Goal: Task Accomplishment & Management: Complete application form

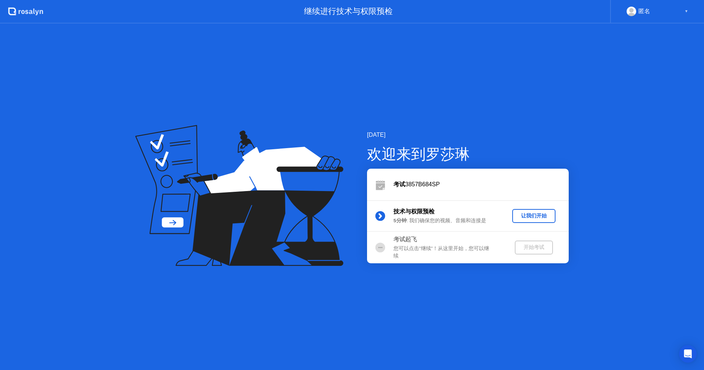
click at [542, 220] on button "让我们开始" at bounding box center [533, 216] width 43 height 14
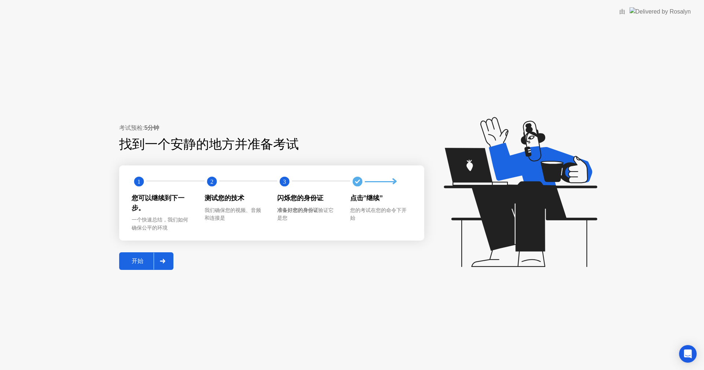
click at [141, 263] on div "开始" at bounding box center [137, 261] width 32 height 8
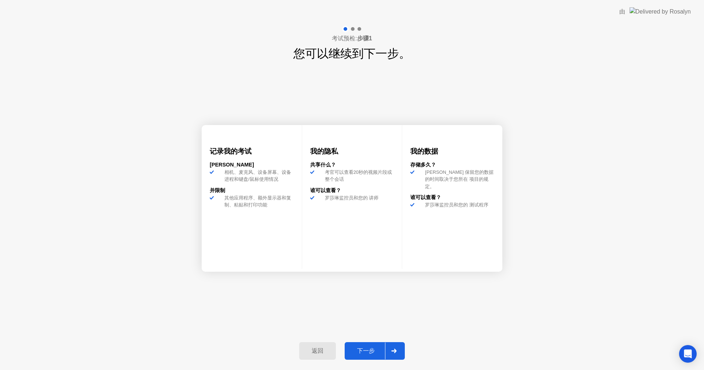
click at [370, 347] on button "下一步" at bounding box center [374, 351] width 60 height 18
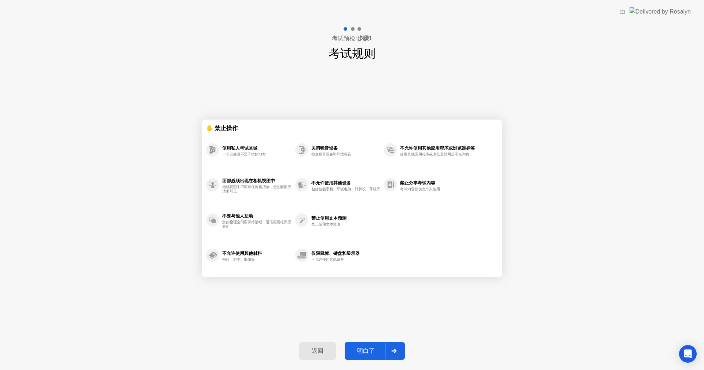
click at [356, 354] on div "明白了" at bounding box center [366, 351] width 38 height 8
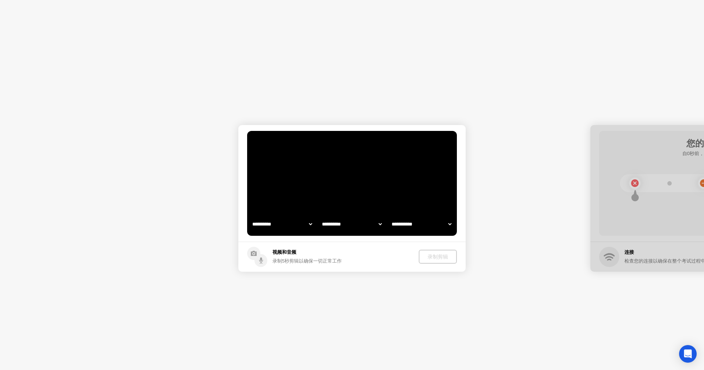
select select "**********"
select select "*******"
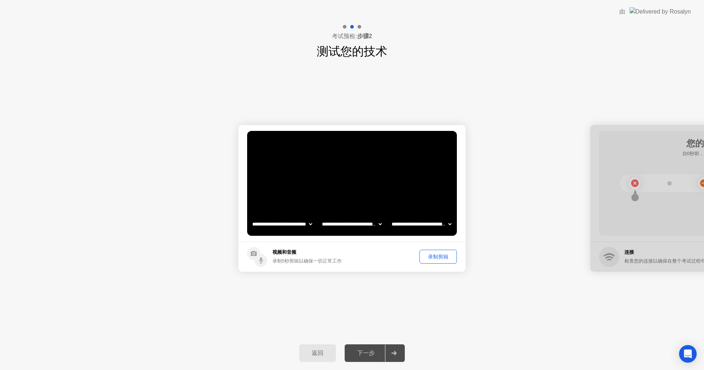
click at [432, 258] on div "录制剪辑" at bounding box center [438, 256] width 32 height 7
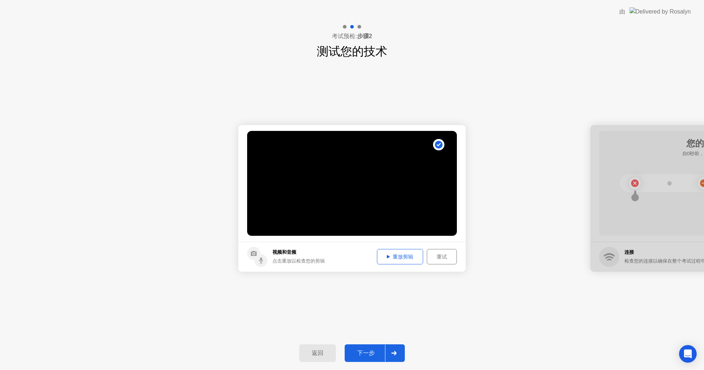
click at [362, 358] on button "下一步" at bounding box center [374, 353] width 60 height 18
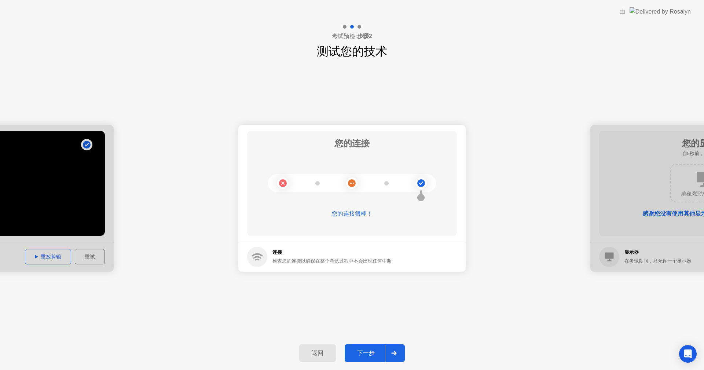
click at [379, 358] on button "下一步" at bounding box center [374, 353] width 60 height 18
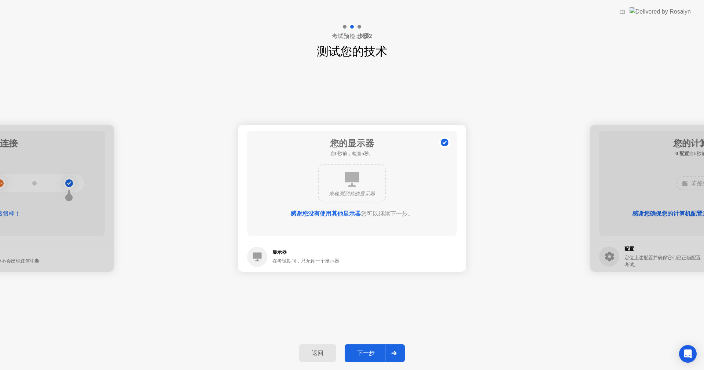
click at [361, 349] on div "下一步" at bounding box center [366, 353] width 38 height 8
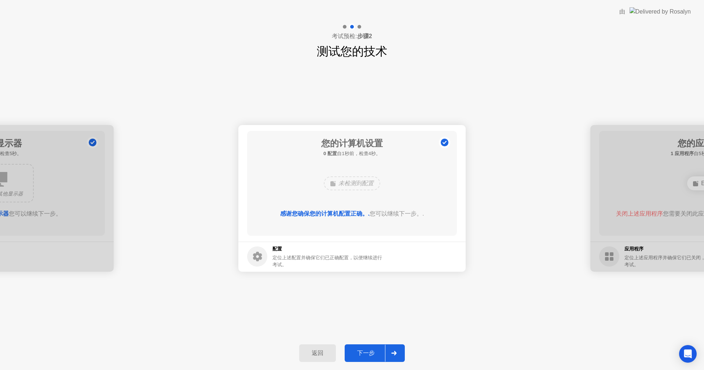
click at [360, 349] on div "下一步" at bounding box center [366, 353] width 38 height 8
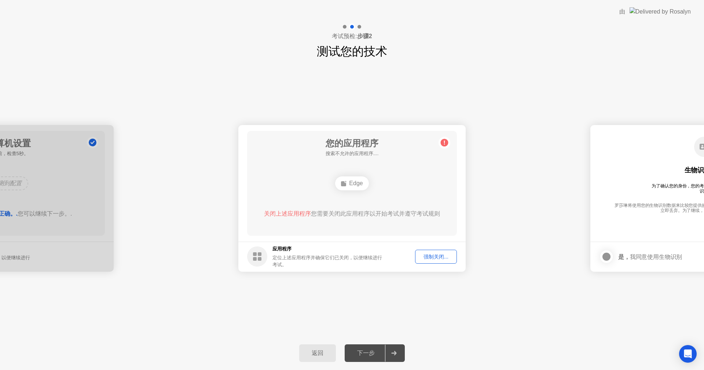
click at [360, 349] on div "下一步" at bounding box center [366, 353] width 38 height 8
click at [429, 253] on div "强制关闭..." at bounding box center [435, 256] width 37 height 7
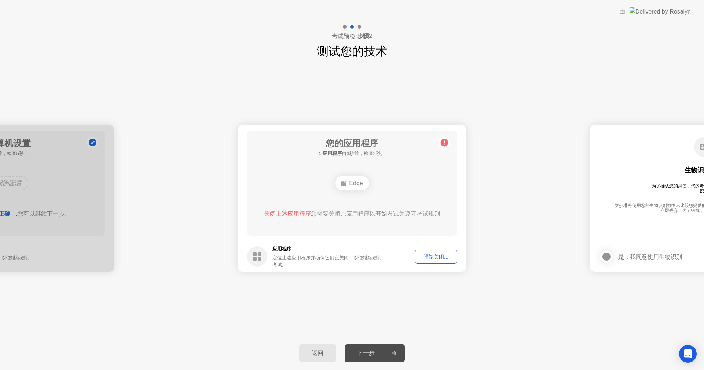
click at [372, 351] on div "下一步" at bounding box center [366, 353] width 38 height 8
click at [420, 257] on div "强制关闭..." at bounding box center [435, 256] width 37 height 7
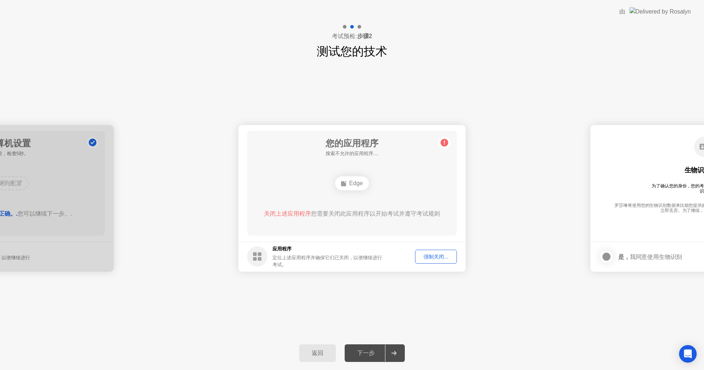
click at [292, 252] on h5 "应用程序" at bounding box center [327, 248] width 111 height 7
click at [276, 252] on h5 "应用程序" at bounding box center [327, 248] width 111 height 7
click at [275, 252] on h5 "应用程序" at bounding box center [327, 248] width 111 height 7
click at [367, 350] on div "下一步" at bounding box center [366, 353] width 38 height 8
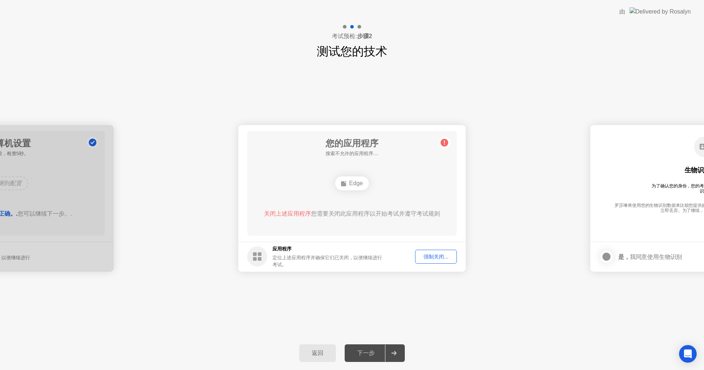
click at [291, 252] on h5 "应用程序" at bounding box center [327, 248] width 111 height 7
click at [287, 252] on h5 "应用程序" at bounding box center [327, 248] width 111 height 7
click at [357, 183] on div "Edge" at bounding box center [351, 183] width 33 height 14
click at [431, 257] on div "强制关闭..." at bounding box center [435, 256] width 37 height 7
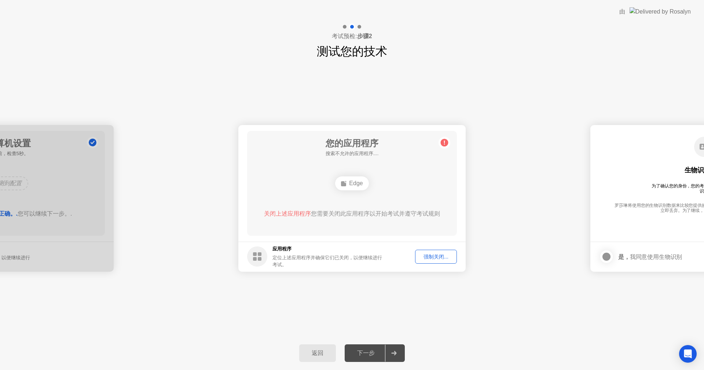
click at [424, 261] on button "强制关闭..." at bounding box center [436, 257] width 42 height 14
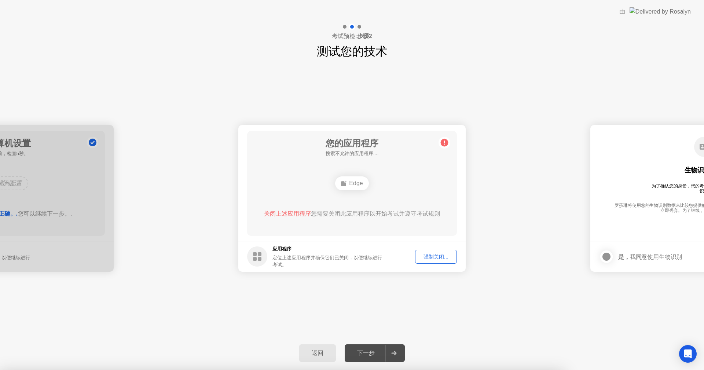
drag, startPoint x: 365, startPoint y: 227, endPoint x: 351, endPoint y: 232, distance: 14.8
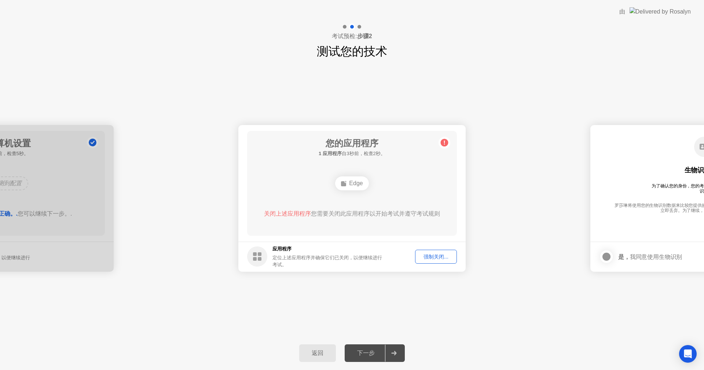
click at [392, 170] on div "您的应用程序 1 应用程序 自3秒前，检查2秒。 Edge 关闭上述应用程序 您需要关闭此应用程序以开始考试并遵守考试规则" at bounding box center [352, 183] width 210 height 105
click at [377, 350] on div "下一步" at bounding box center [366, 353] width 38 height 8
click at [442, 250] on footer "应用程序 定位上述应用程序并确保它们已关闭，以便继续进行考试。 强制关闭..." at bounding box center [351, 256] width 227 height 30
click at [428, 256] on div "强制关闭..." at bounding box center [435, 256] width 37 height 7
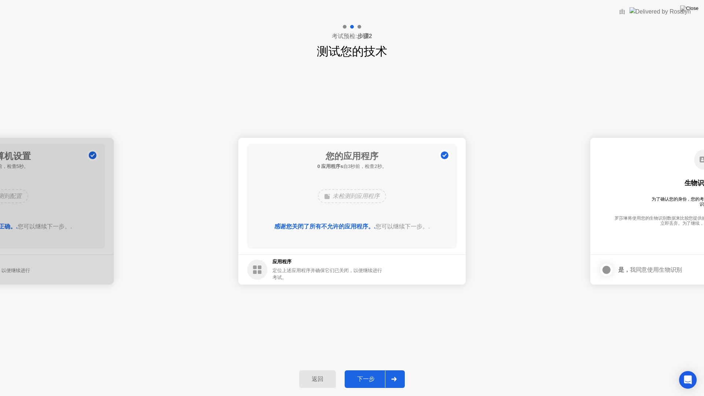
click at [362, 369] on button "下一步" at bounding box center [374, 379] width 60 height 18
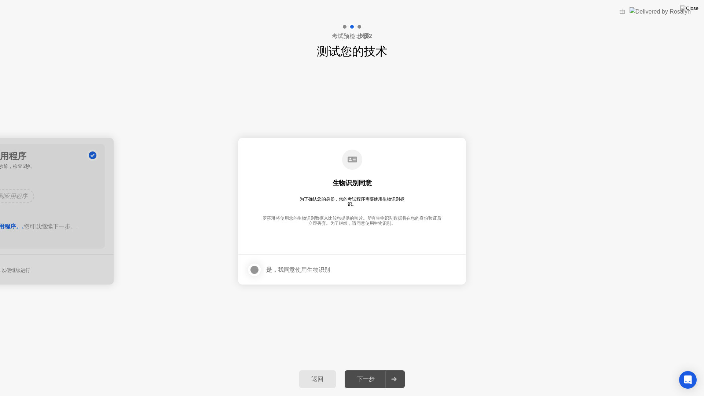
drag, startPoint x: 248, startPoint y: 267, endPoint x: 252, endPoint y: 273, distance: 6.6
click at [248, 267] on label at bounding box center [256, 269] width 19 height 15
click at [365, 369] on div "下一步" at bounding box center [366, 379] width 38 height 8
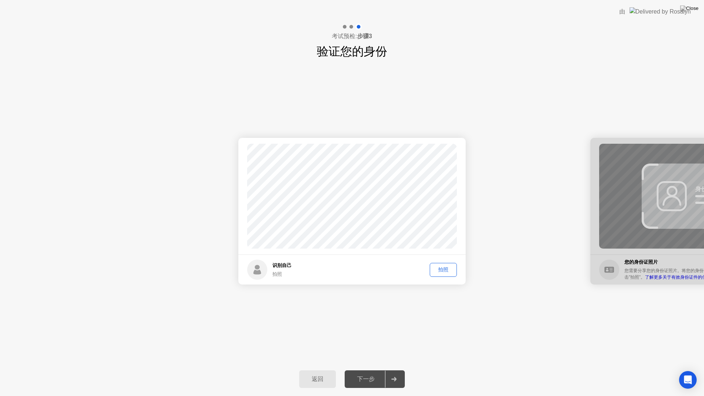
click at [439, 266] on div "拍照" at bounding box center [443, 269] width 22 height 7
click at [366, 369] on div "下一步" at bounding box center [366, 379] width 38 height 8
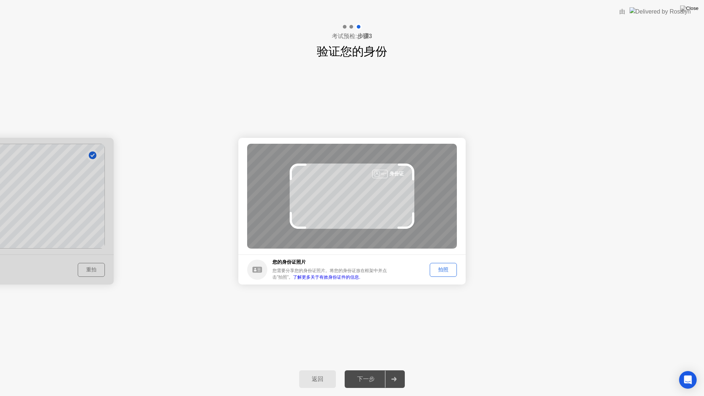
click at [438, 268] on div "拍照" at bounding box center [443, 269] width 22 height 7
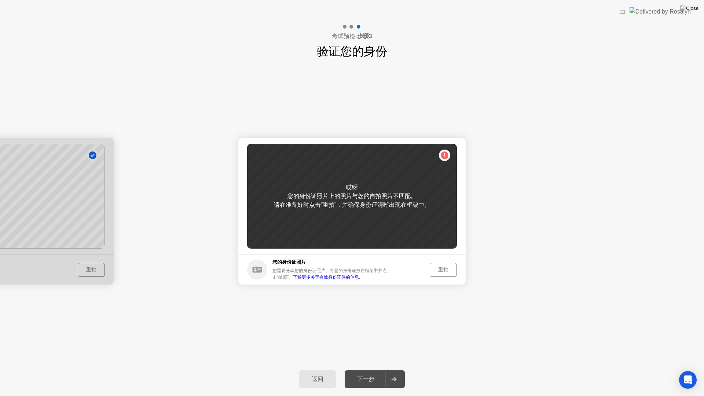
click at [438, 268] on div "重拍" at bounding box center [443, 269] width 22 height 7
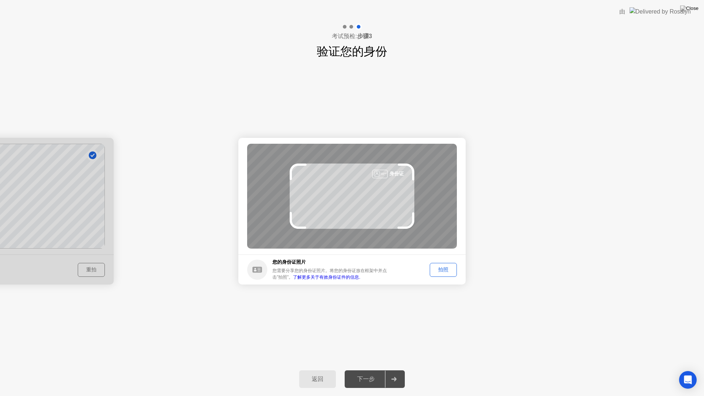
click at [440, 266] on div "拍照" at bounding box center [443, 269] width 22 height 7
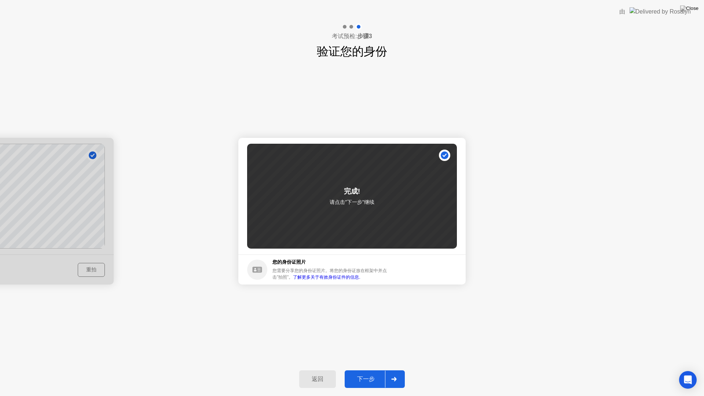
click at [372, 369] on button "下一步" at bounding box center [374, 379] width 60 height 18
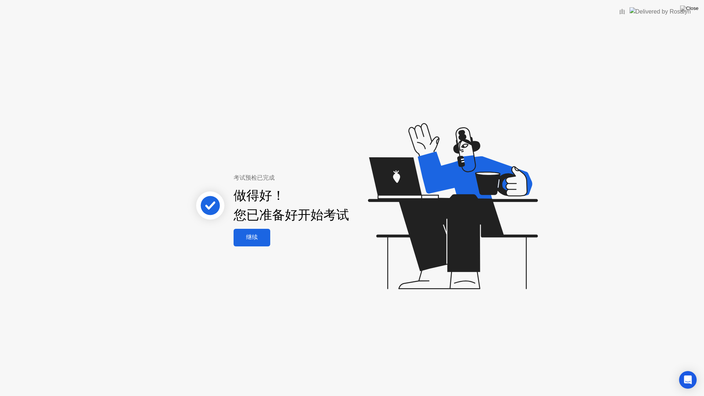
click at [256, 244] on button "继续" at bounding box center [251, 238] width 37 height 18
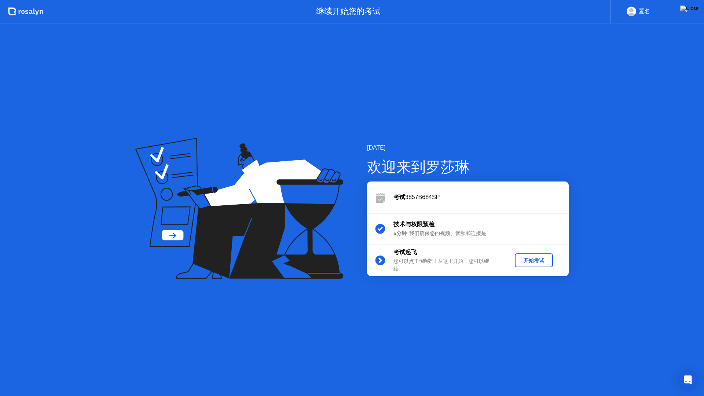
click at [532, 257] on div "开始考试" at bounding box center [533, 260] width 32 height 7
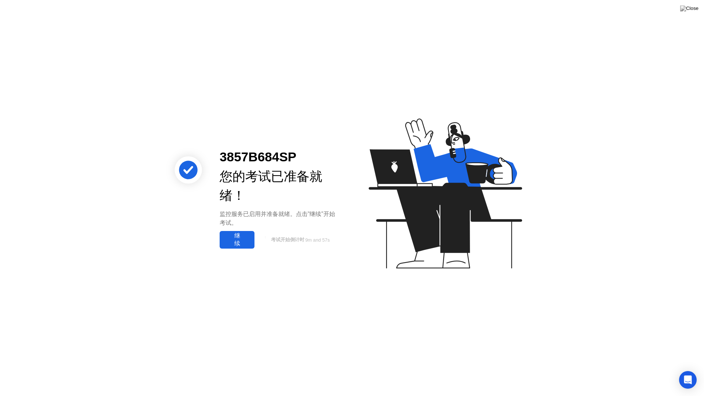
click at [226, 247] on div "继续" at bounding box center [237, 239] width 30 height 15
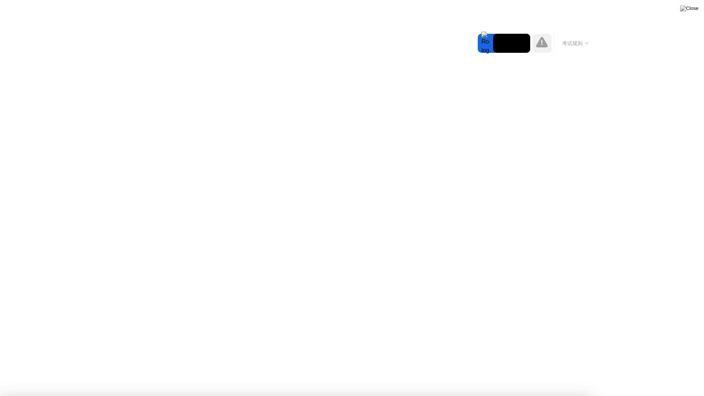
click at [255, 369] on div at bounding box center [352, 396] width 704 height 0
